Goal: Transaction & Acquisition: Purchase product/service

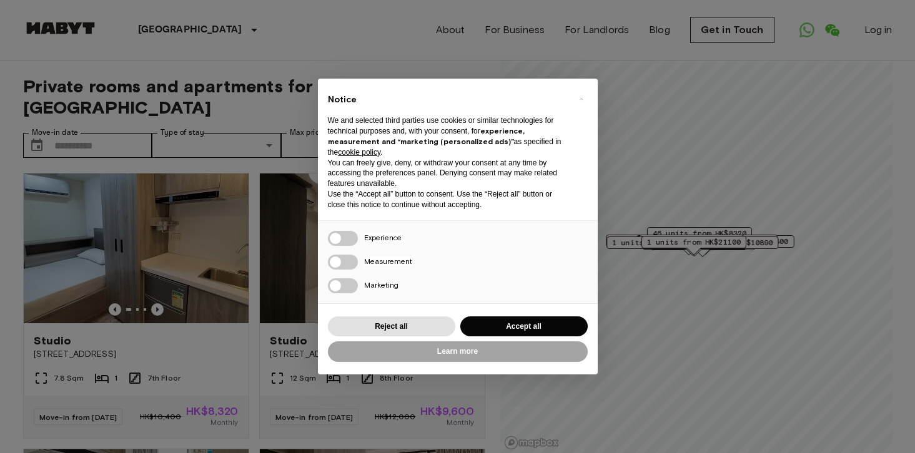
click at [511, 315] on div "Reject all Accept all" at bounding box center [458, 327] width 260 height 26
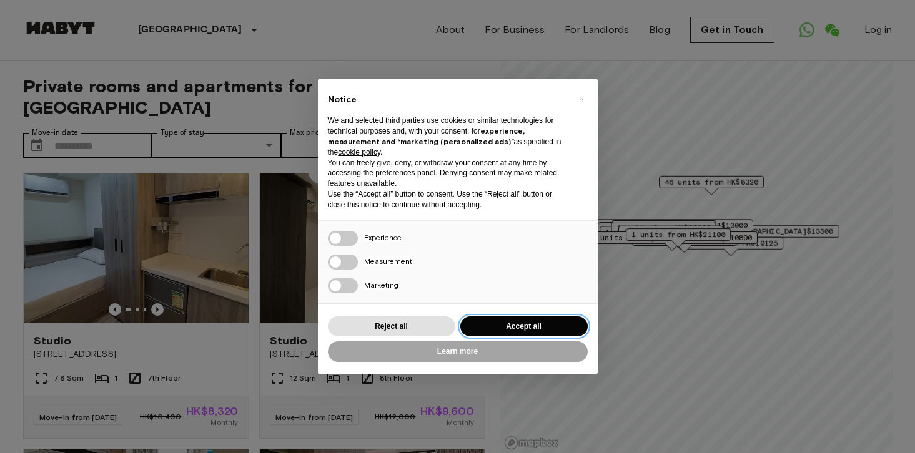
click at [511, 324] on button "Accept all" at bounding box center [523, 327] width 127 height 21
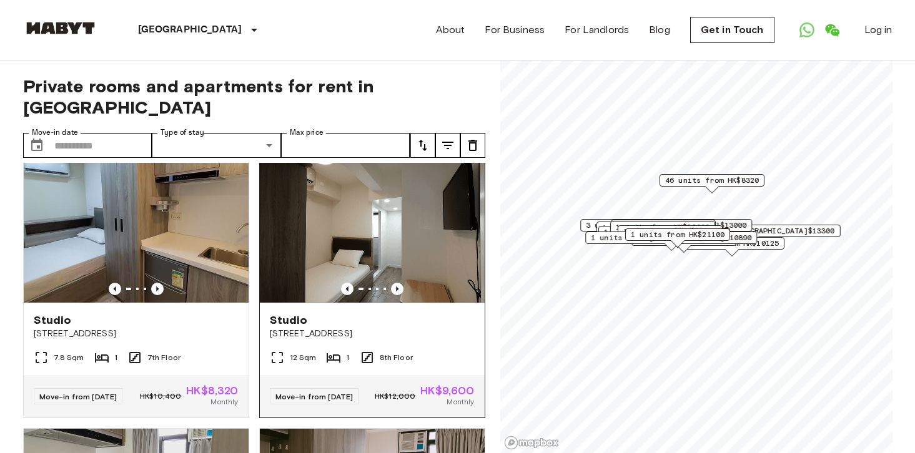
scroll to position [9, 0]
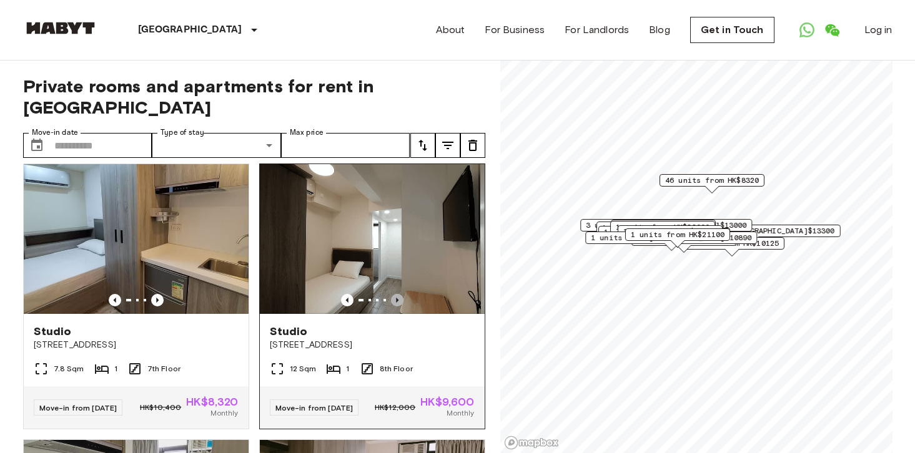
click at [399, 294] on icon "Previous image" at bounding box center [397, 300] width 12 height 12
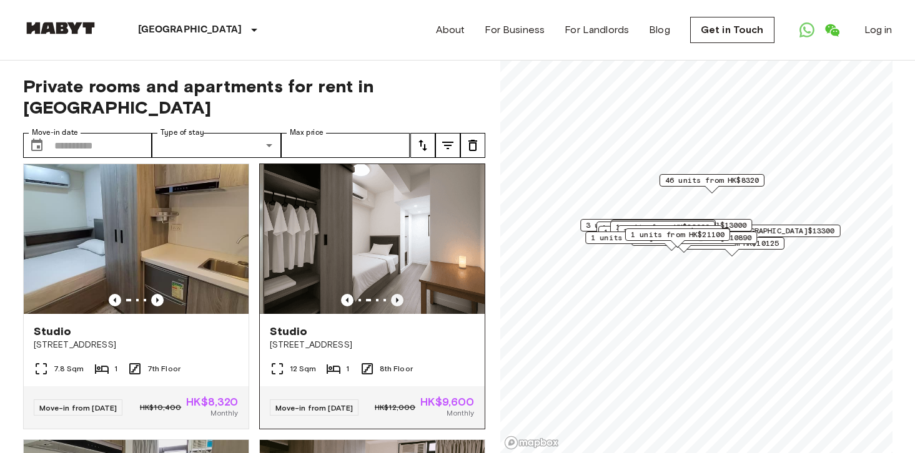
click at [399, 294] on icon "Previous image" at bounding box center [397, 300] width 12 height 12
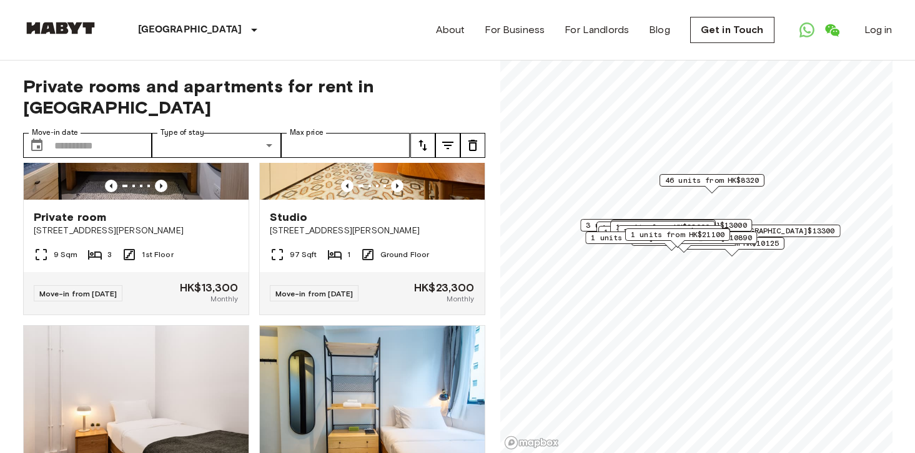
scroll to position [3903, 0]
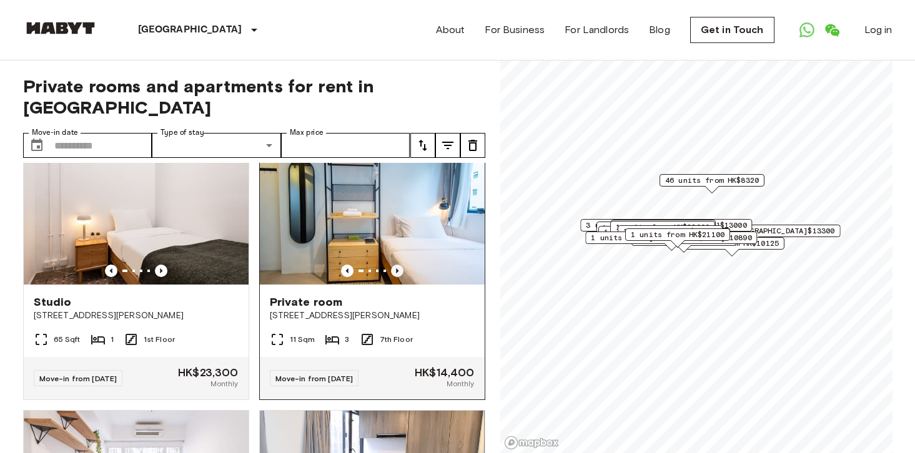
click at [400, 277] on icon "Previous image" at bounding box center [397, 271] width 12 height 12
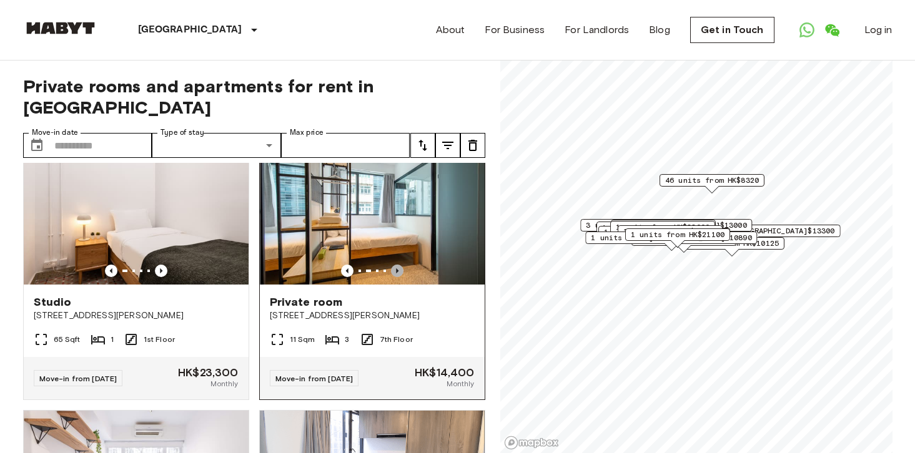
click at [400, 277] on icon "Previous image" at bounding box center [397, 271] width 12 height 12
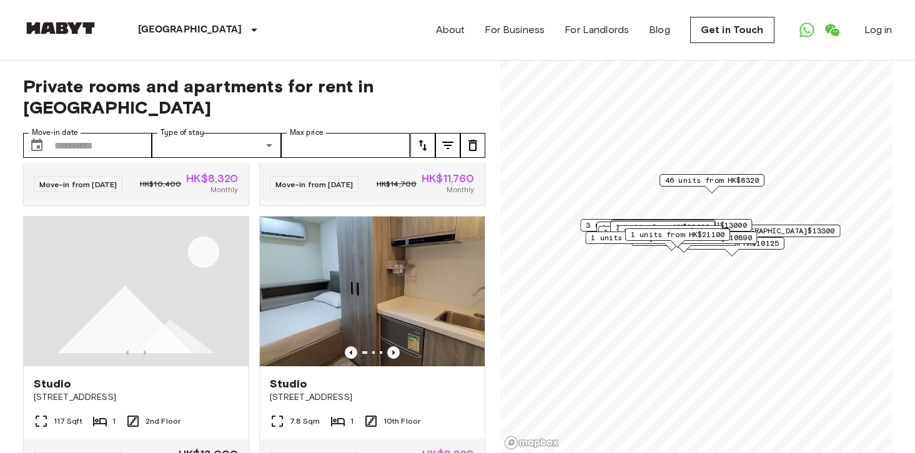
scroll to position [4931, 0]
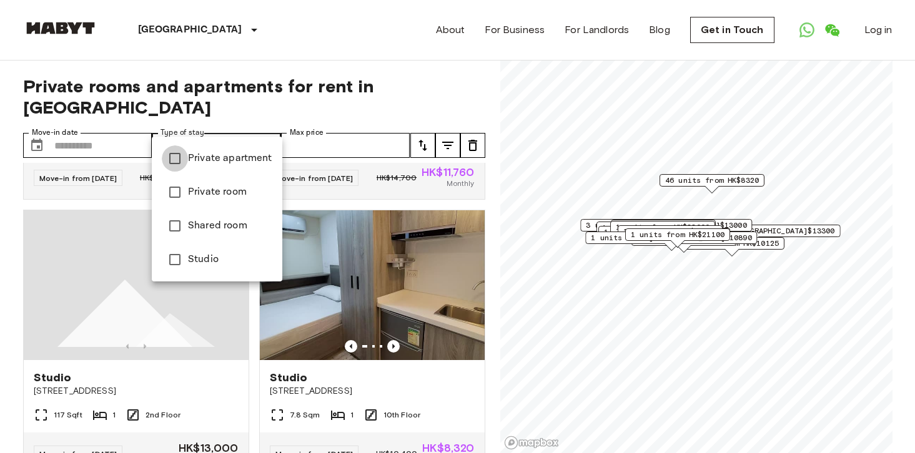
type input "**********"
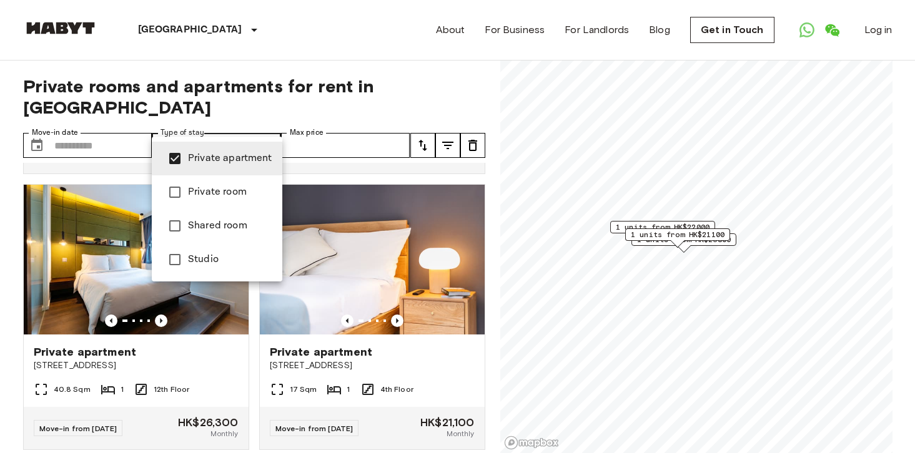
click at [345, 52] on div at bounding box center [457, 226] width 915 height 453
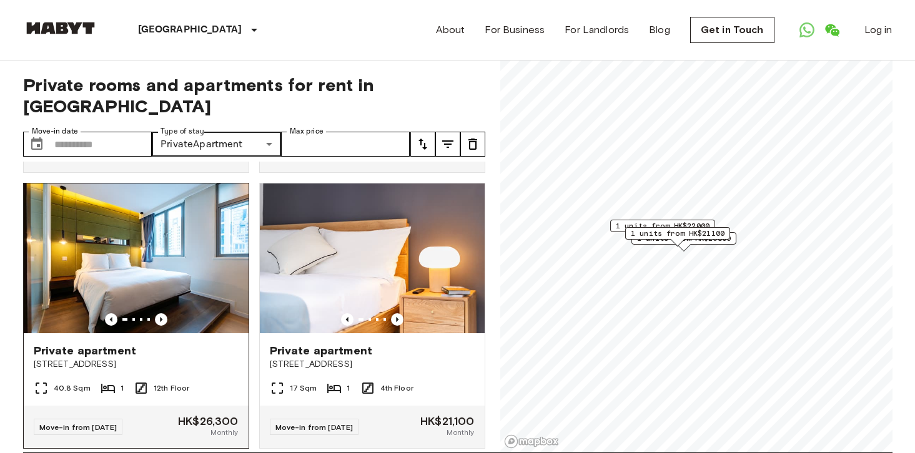
scroll to position [0, 0]
